Goal: Navigation & Orientation: Go to known website

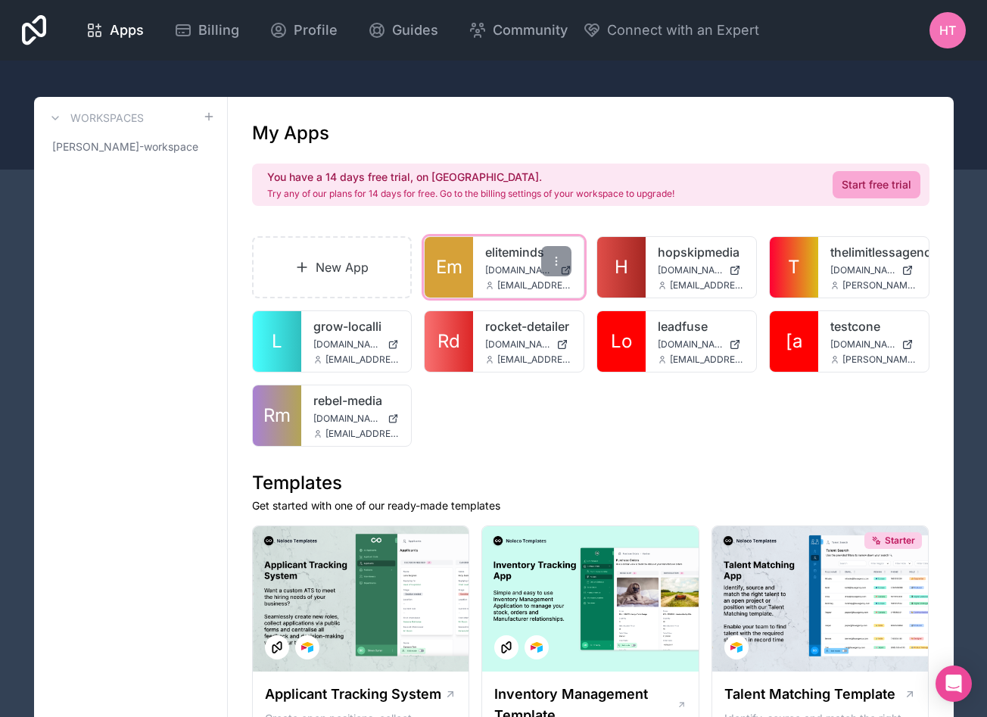
click at [515, 251] on link "eliteminds" at bounding box center [528, 252] width 86 height 18
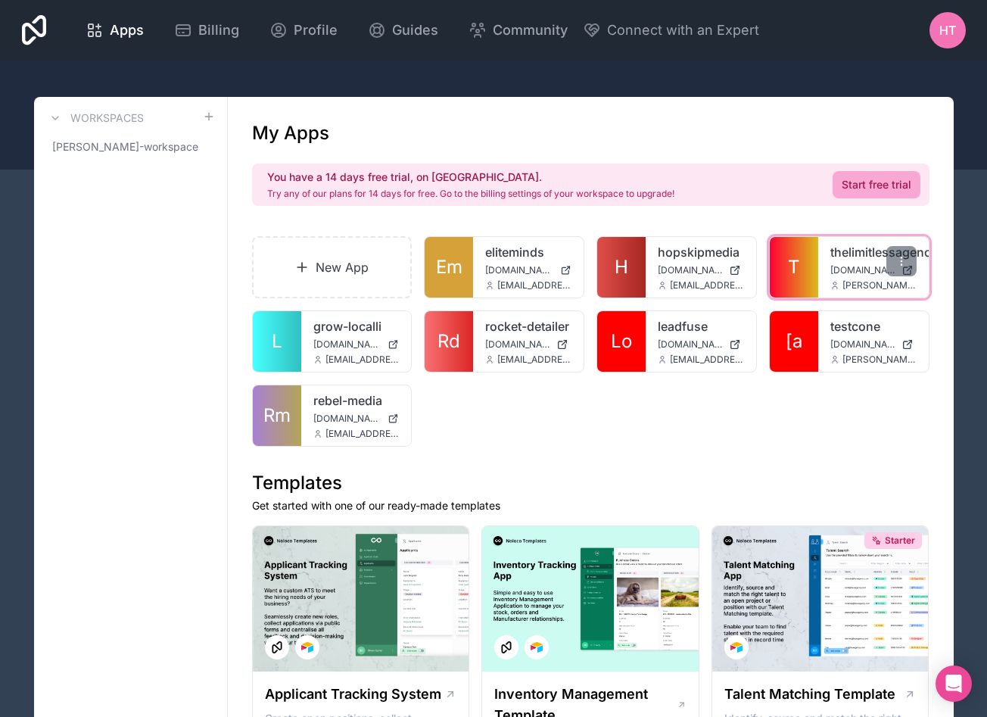
click at [855, 254] on link "thelimitlessagency" at bounding box center [873, 252] width 86 height 18
